Goal: Task Accomplishment & Management: Use online tool/utility

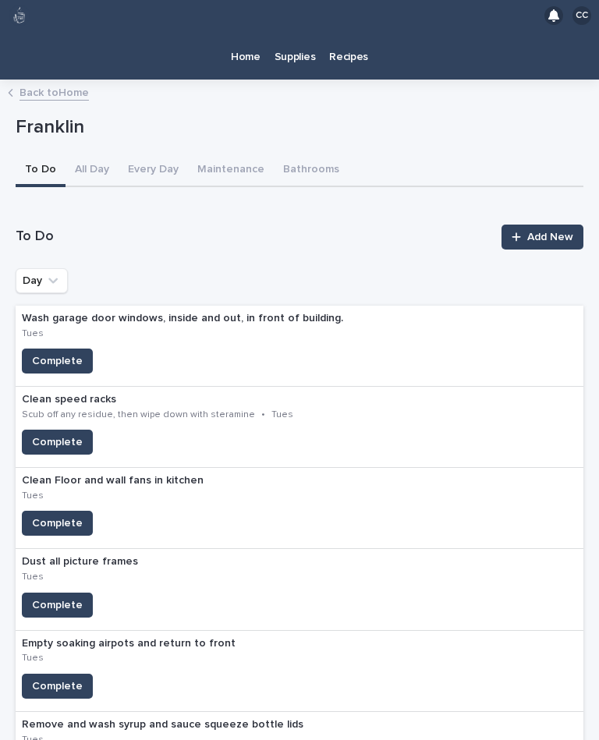
click at [251, 31] on p "Home" at bounding box center [246, 47] width 30 height 33
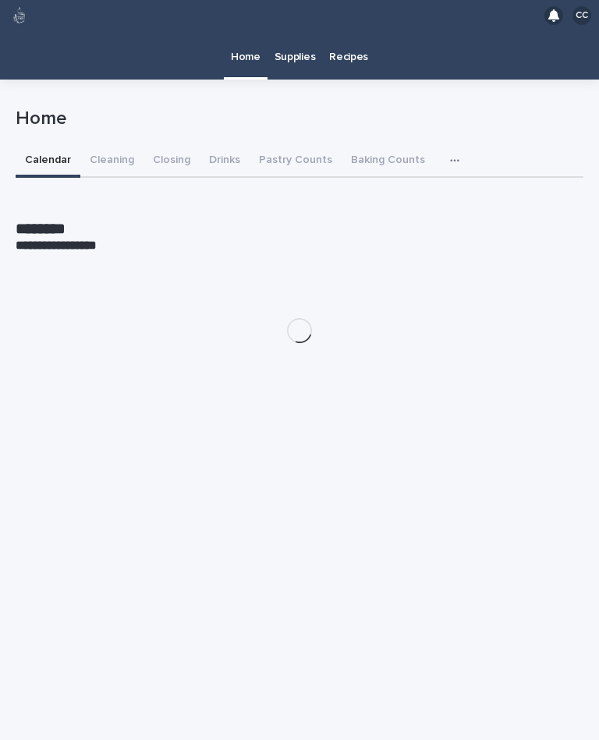
click at [214, 145] on button "Drinks" at bounding box center [225, 161] width 50 height 33
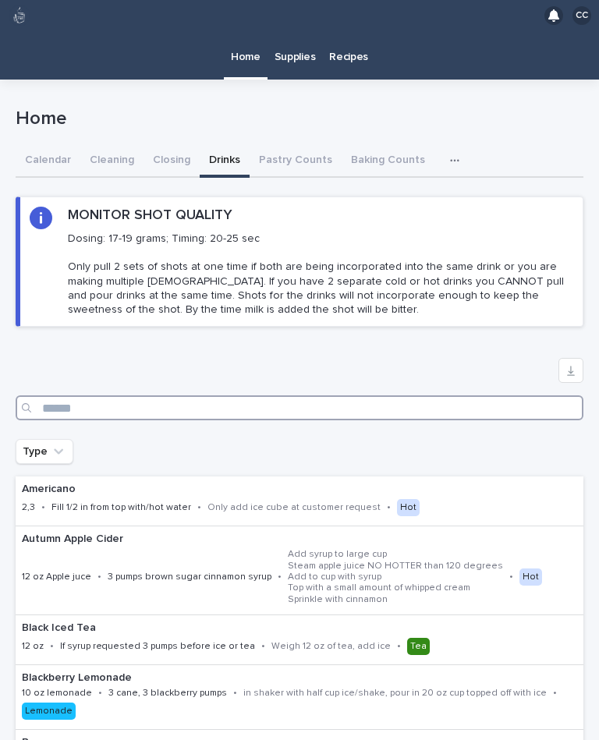
click at [403, 395] on input "Search" at bounding box center [299, 407] width 567 height 25
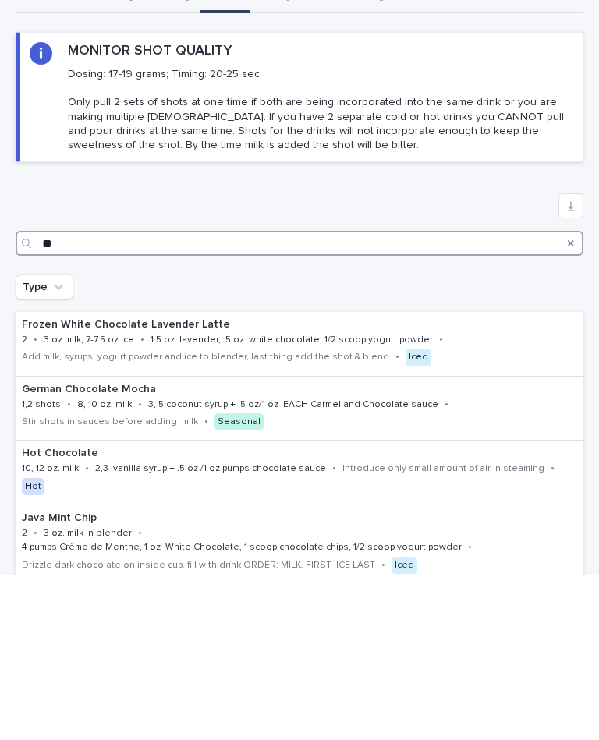
type input "*"
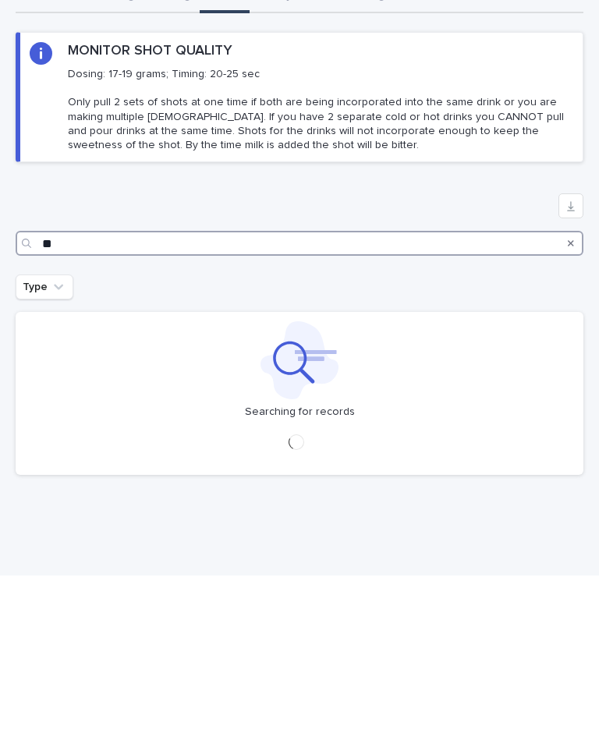
type input "*"
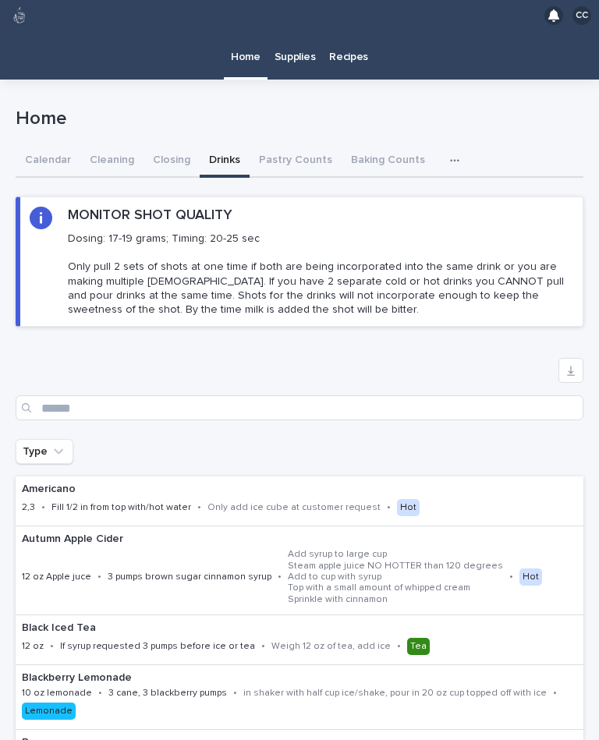
click at [65, 145] on button "Calendar" at bounding box center [48, 161] width 65 height 33
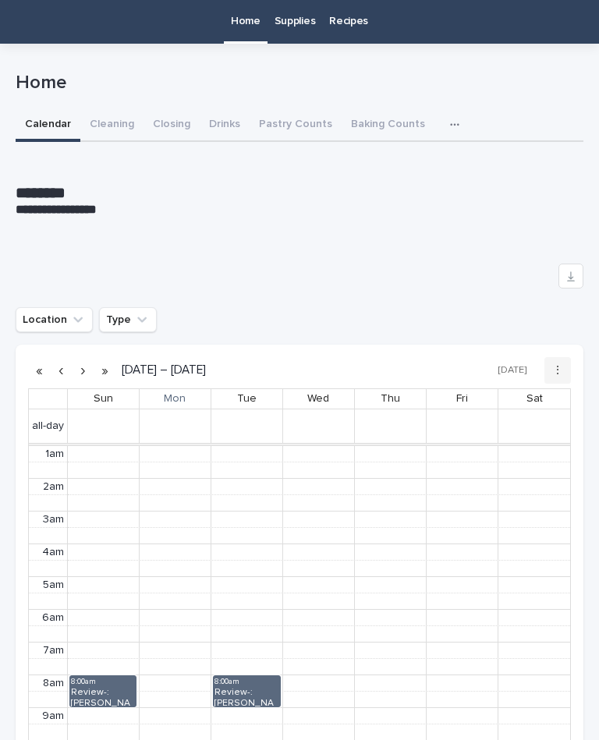
scroll to position [31, 0]
click at [117, 88] on div "**********" at bounding box center [299, 502] width 567 height 917
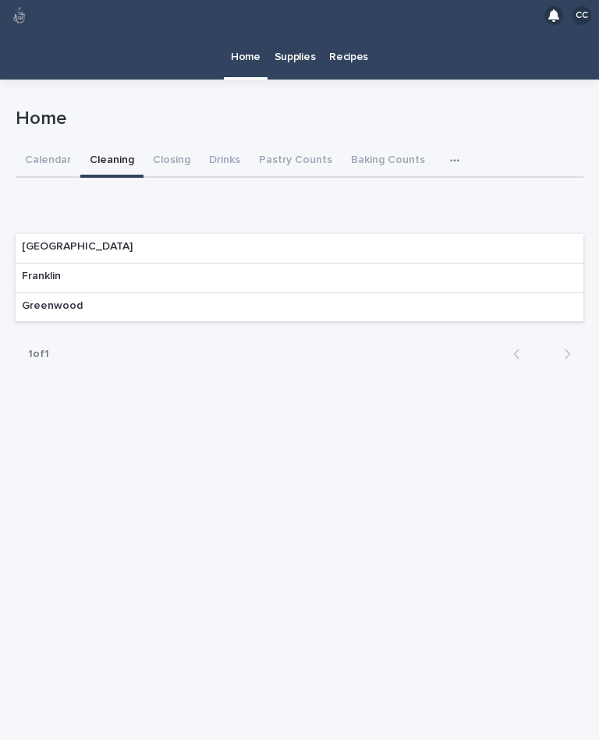
click at [27, 270] on p "Franklin" at bounding box center [41, 276] width 39 height 13
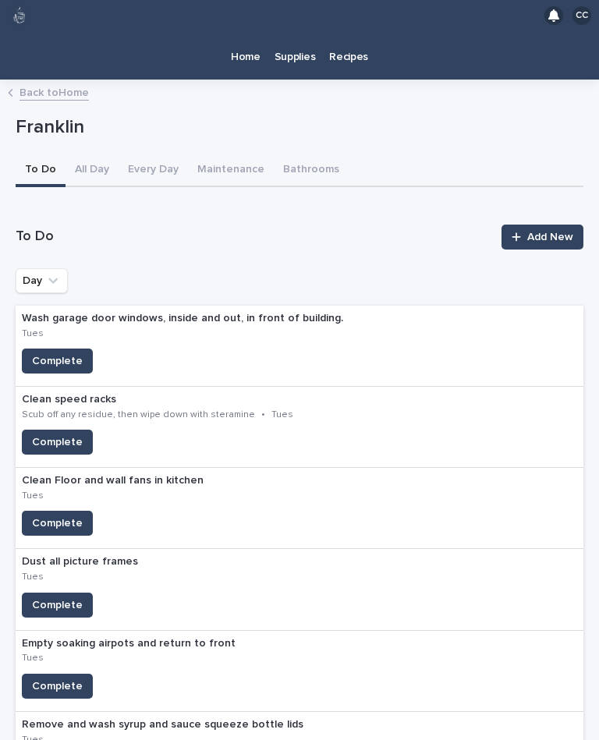
click at [38, 154] on button "To Do" at bounding box center [41, 170] width 50 height 33
click at [68, 83] on link "Back to Home" at bounding box center [53, 92] width 69 height 18
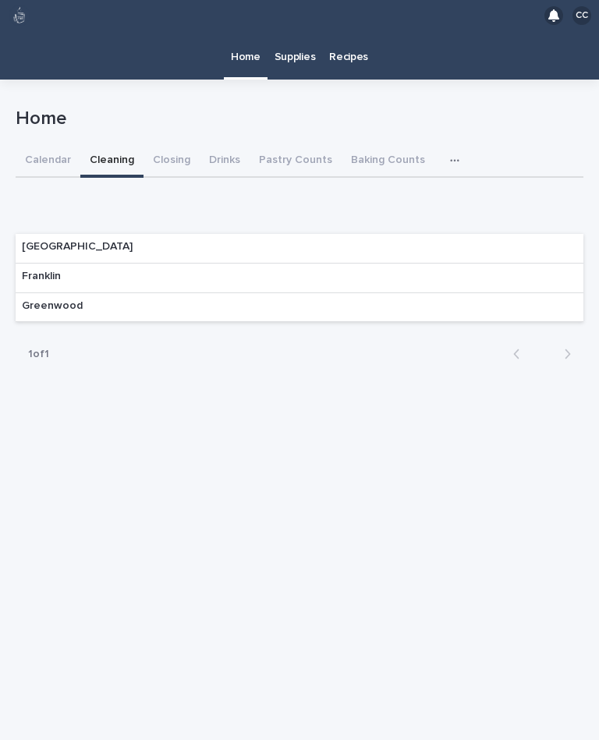
click at [72, 263] on div "Franklin" at bounding box center [299, 278] width 567 height 30
